Goal: Find specific page/section: Find specific page/section

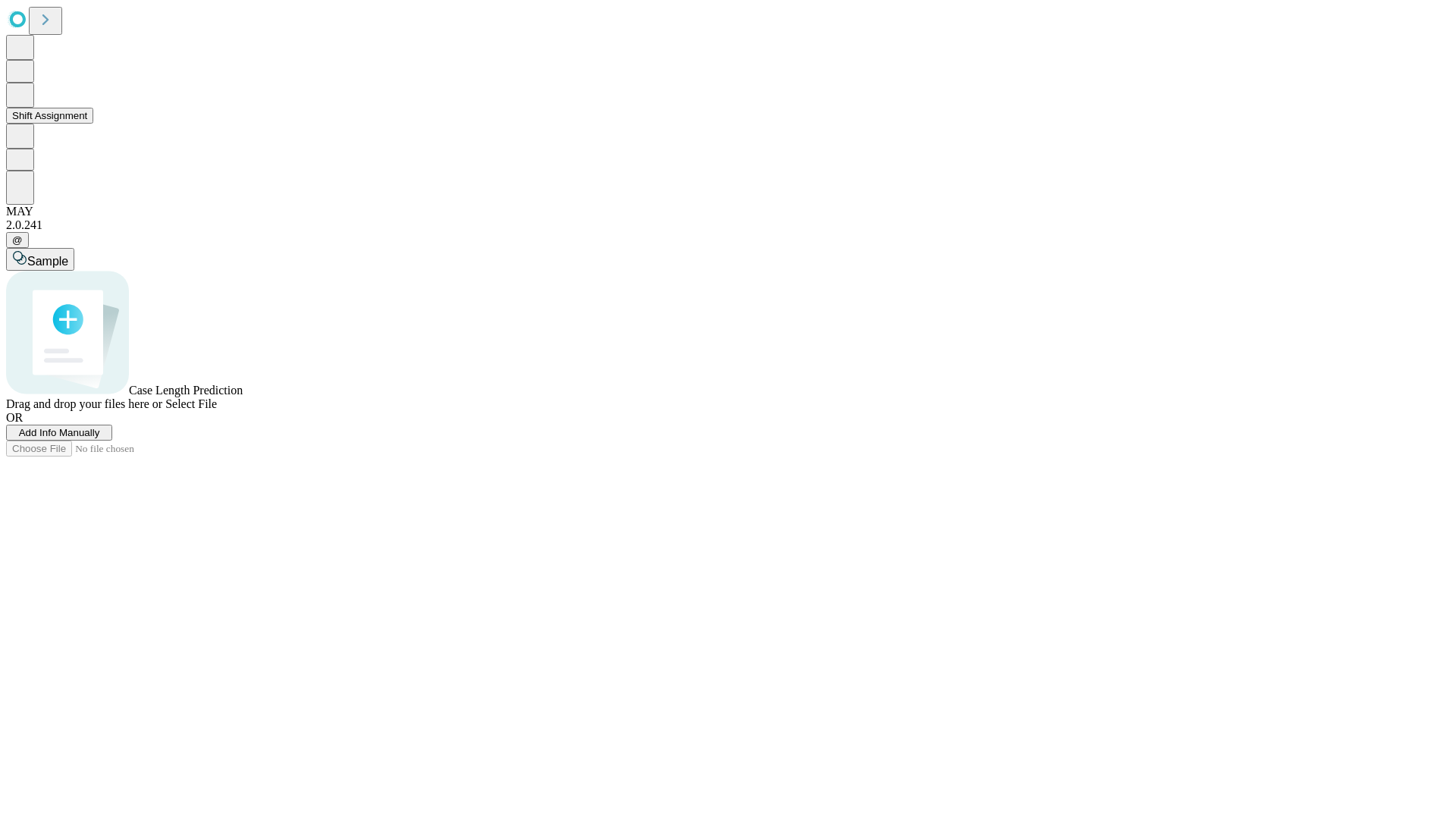
click at [93, 124] on button "Shift Assignment" at bounding box center [49, 116] width 88 height 16
